Goal: Find specific page/section

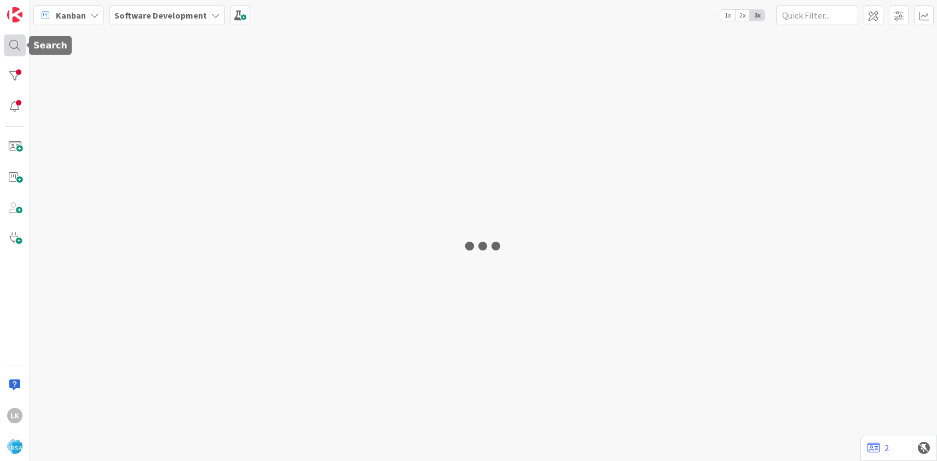
click at [14, 51] on div at bounding box center [15, 45] width 22 height 22
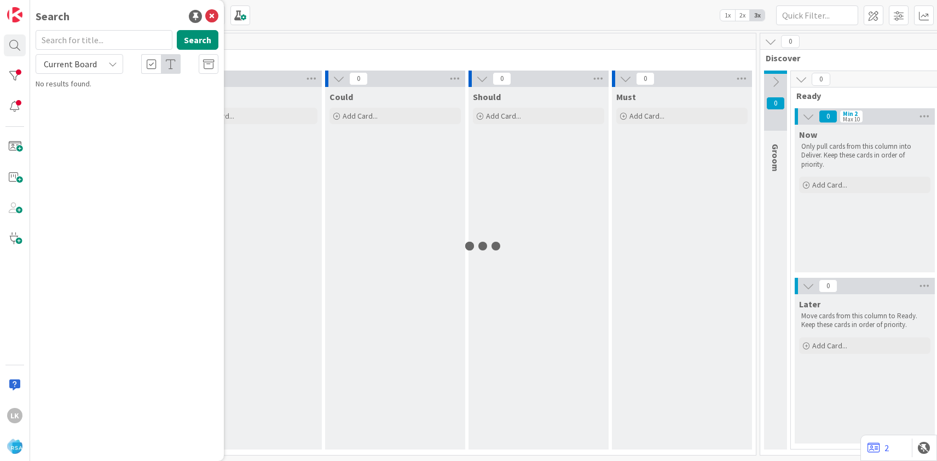
click at [69, 40] on input "text" at bounding box center [104, 40] width 137 height 20
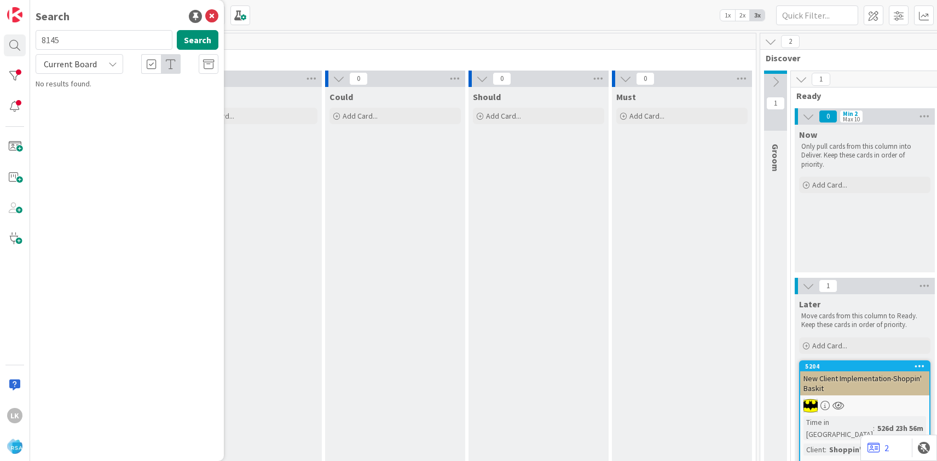
type input "8145"
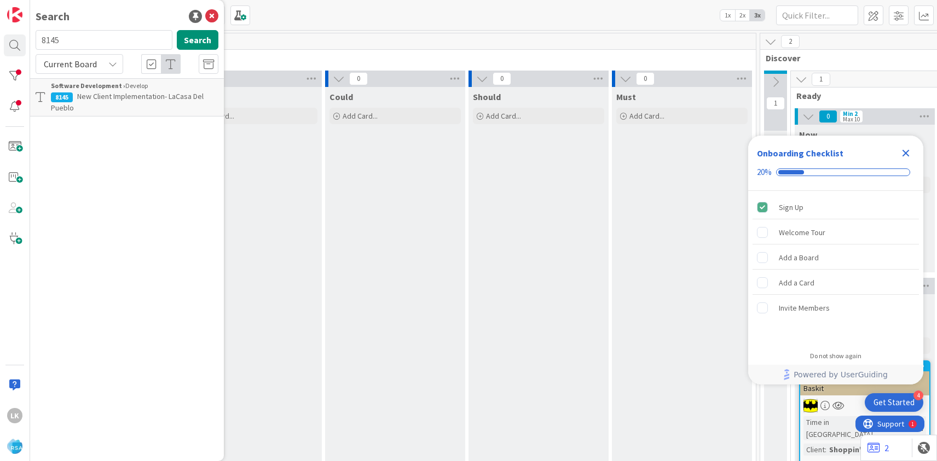
click at [91, 97] on span "New Client Implementation- LaCasa Del Pueblo" at bounding box center [127, 101] width 153 height 21
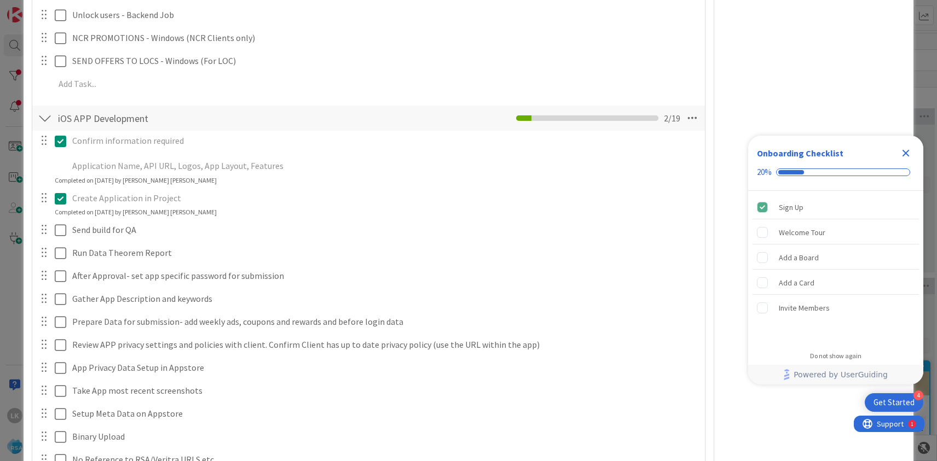
scroll to position [2092, 0]
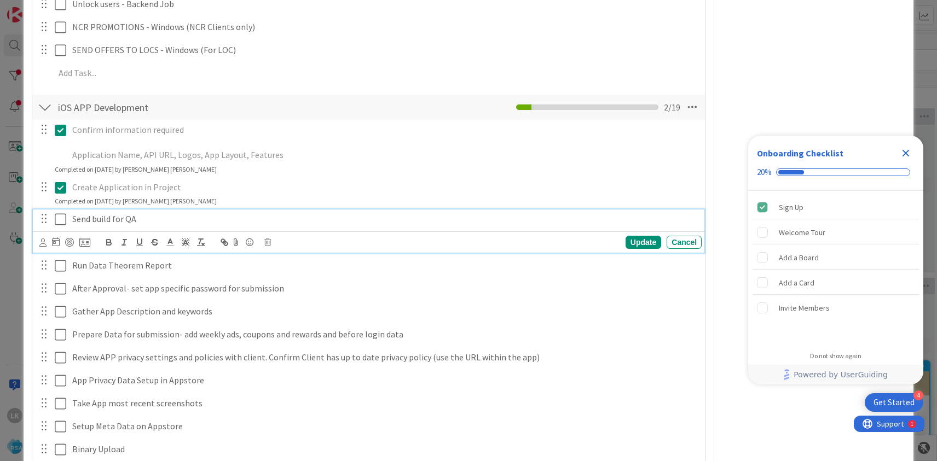
click at [60, 213] on icon at bounding box center [60, 219] width 11 height 13
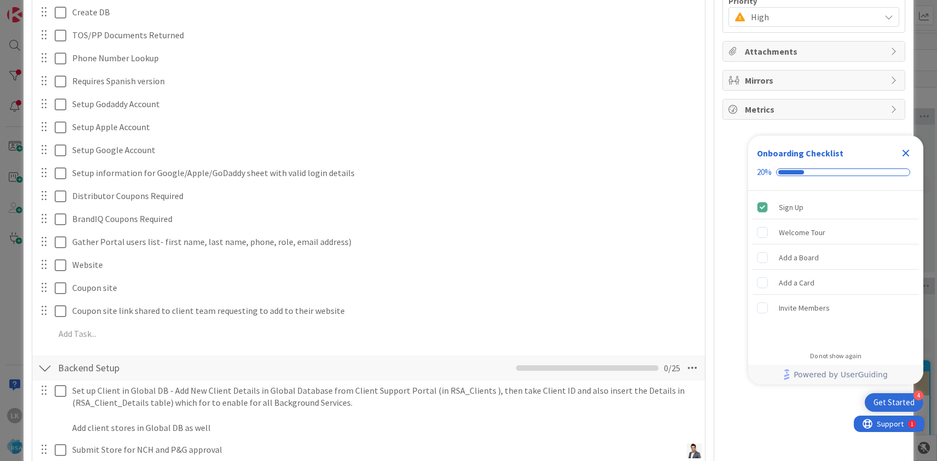
scroll to position [0, 0]
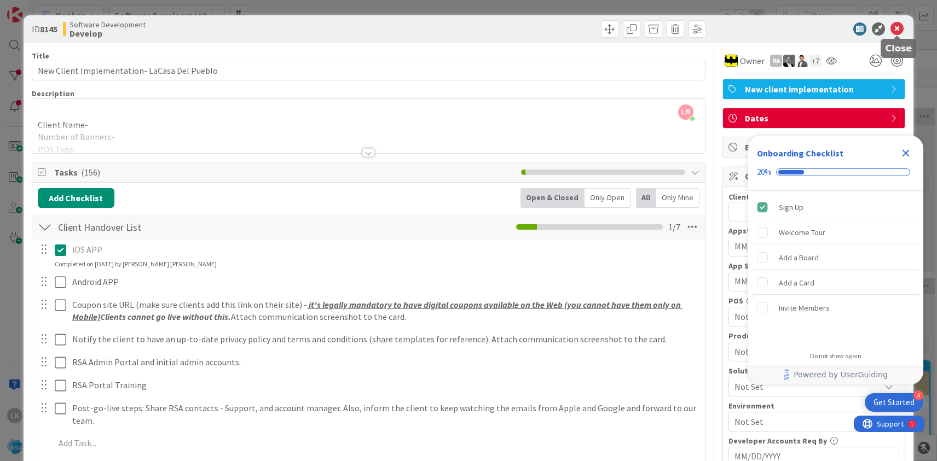
click at [899, 30] on icon at bounding box center [896, 28] width 13 height 13
